Goal: Task Accomplishment & Management: Manage account settings

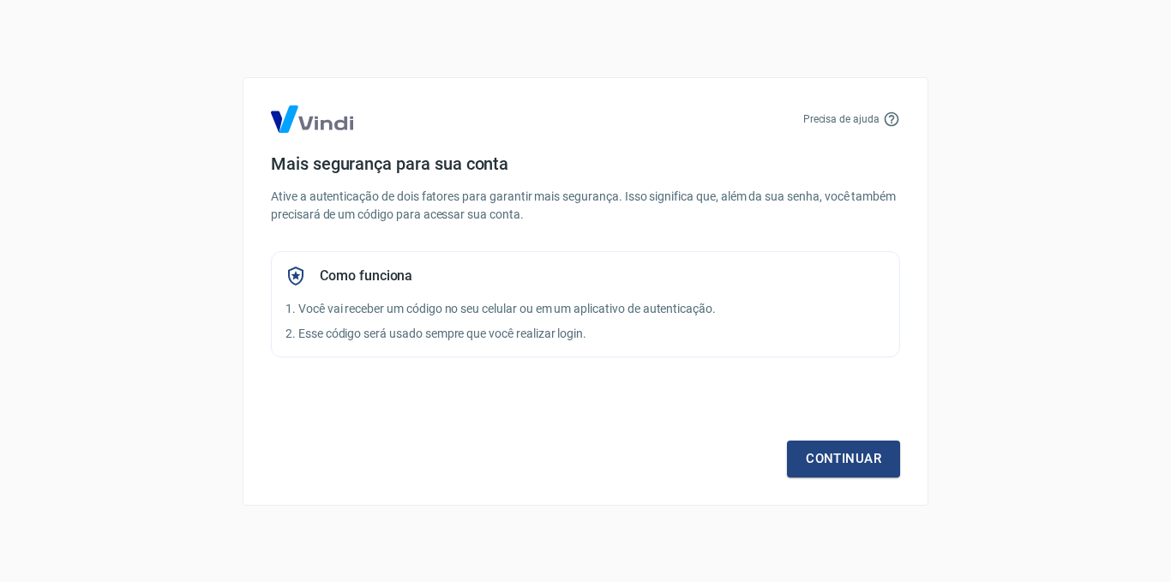
click at [567, 54] on div "Precisa de ajuda Mais segurança para sua conta Ative a autenticação de dois fat…" at bounding box center [585, 291] width 1171 height 582
click at [835, 450] on link "Continuar" at bounding box center [843, 458] width 113 height 36
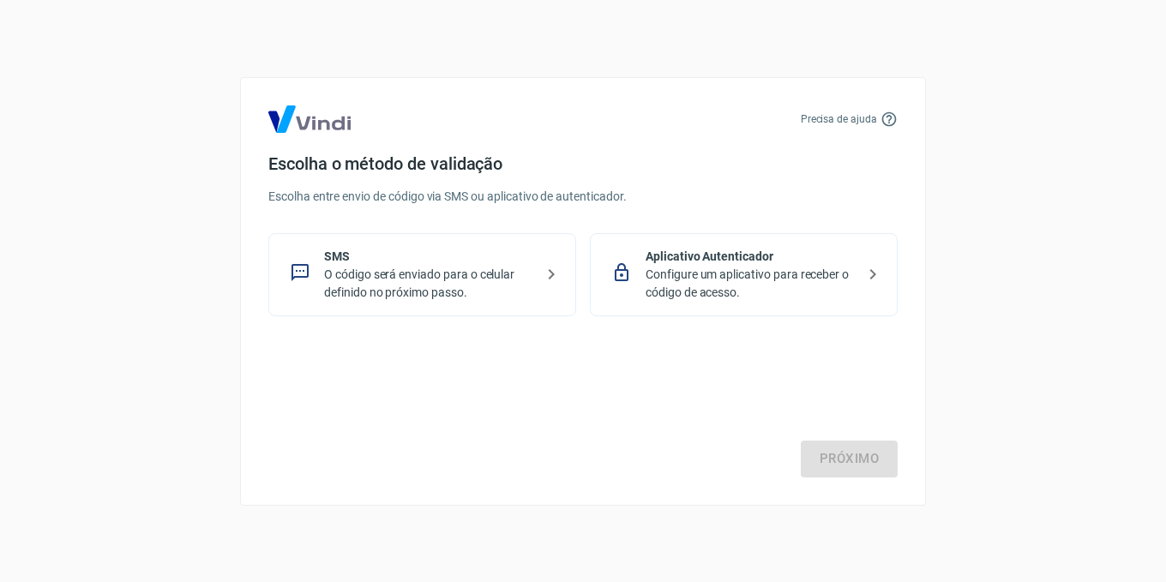
click at [552, 279] on icon at bounding box center [551, 274] width 21 height 21
click at [839, 455] on link "Próximo" at bounding box center [848, 458] width 97 height 36
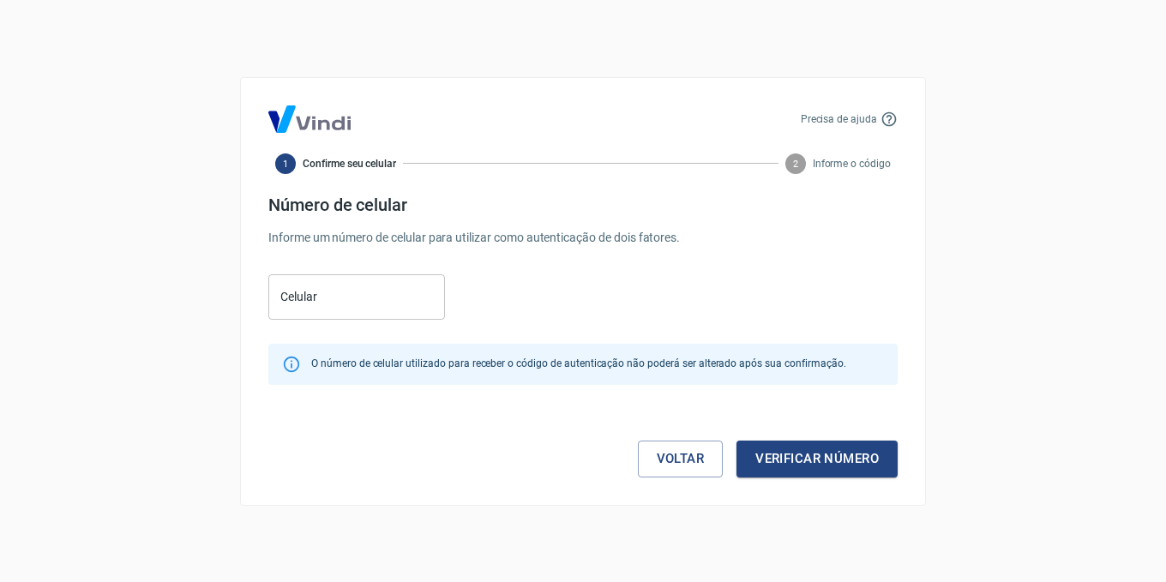
drag, startPoint x: 300, startPoint y: 303, endPoint x: 372, endPoint y: 339, distance: 80.5
click at [300, 303] on label "Celular" at bounding box center [298, 296] width 37 height 17
click at [300, 303] on input "Celular" at bounding box center [356, 296] width 177 height 45
paste input "(22) 99717-8883"
type input "(22) 99717-8883"
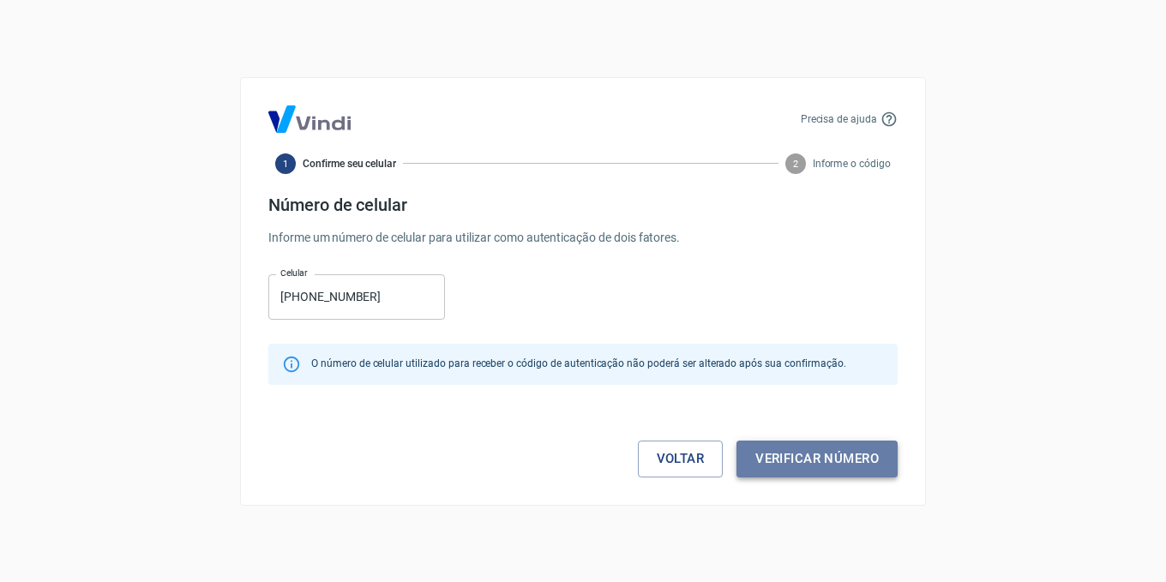
click at [821, 474] on button "Verificar número" at bounding box center [816, 458] width 161 height 36
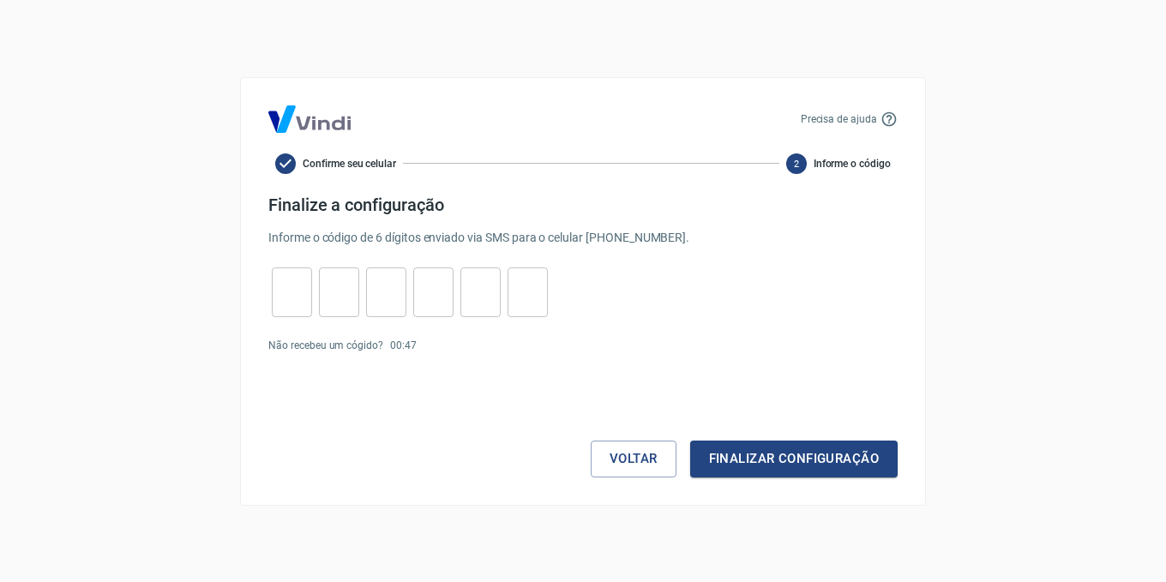
click at [297, 292] on input "tel" at bounding box center [292, 291] width 40 height 37
type input "4"
type input "5"
type input "7"
type input "2"
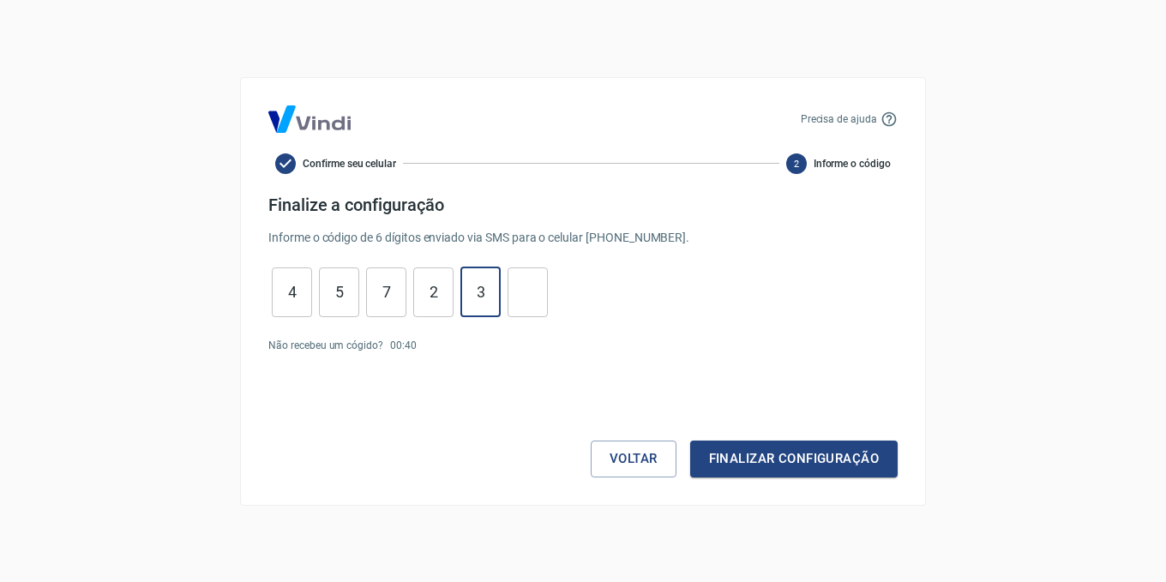
type input "3"
type input "0"
click at [728, 456] on button "Finalizar configuração" at bounding box center [793, 458] width 207 height 36
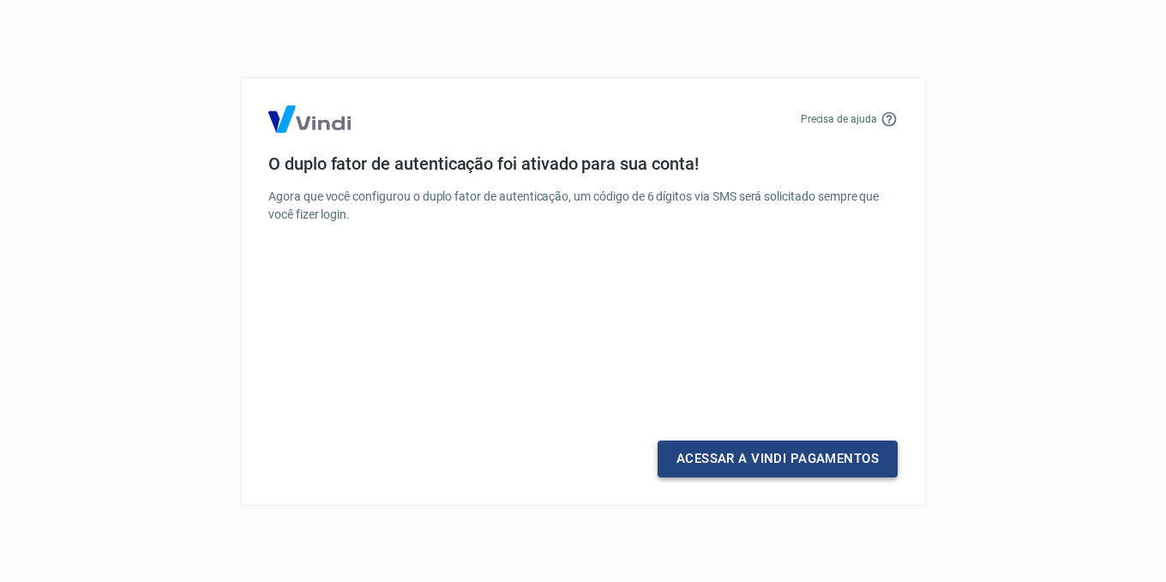
click at [744, 458] on link "Acessar a Vindi Pagamentos" at bounding box center [777, 458] width 240 height 36
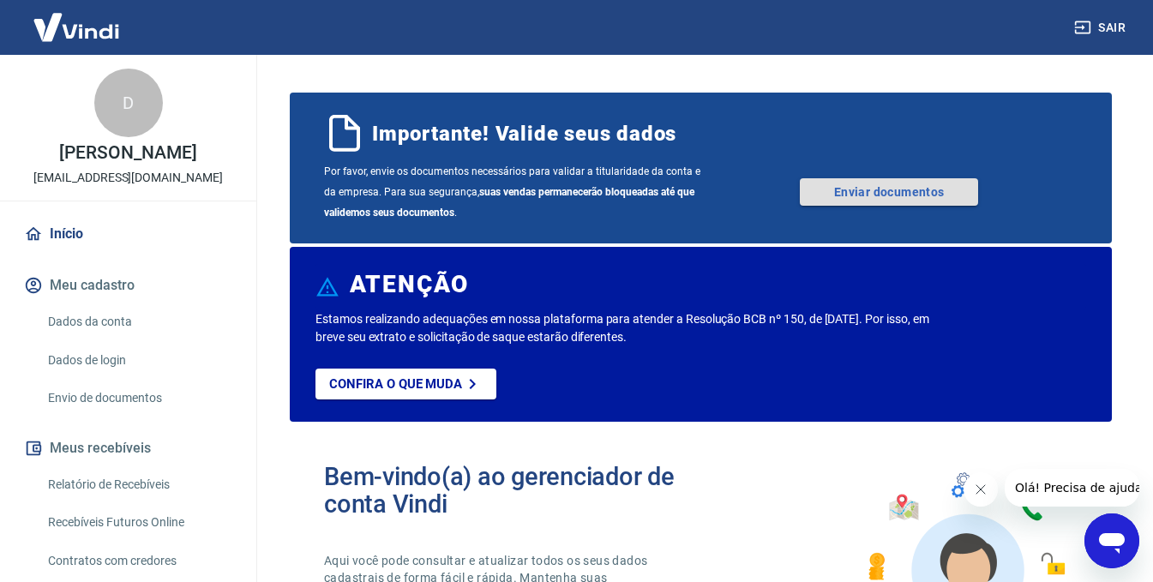
click at [885, 189] on link "Enviar documentos" at bounding box center [889, 191] width 178 height 27
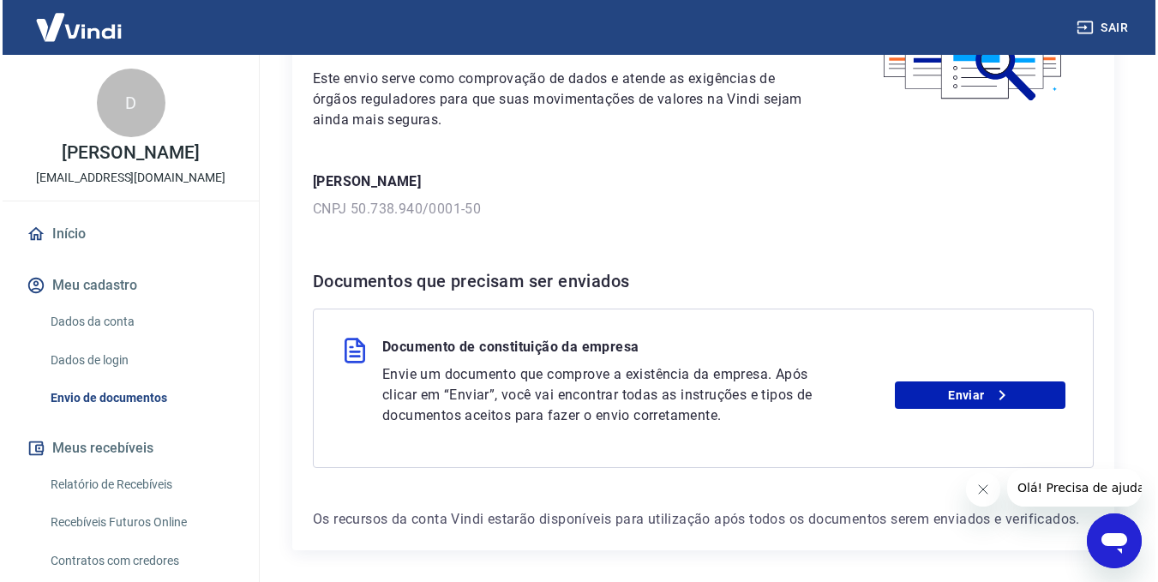
scroll to position [234, 0]
